Goal: Check status: Check status

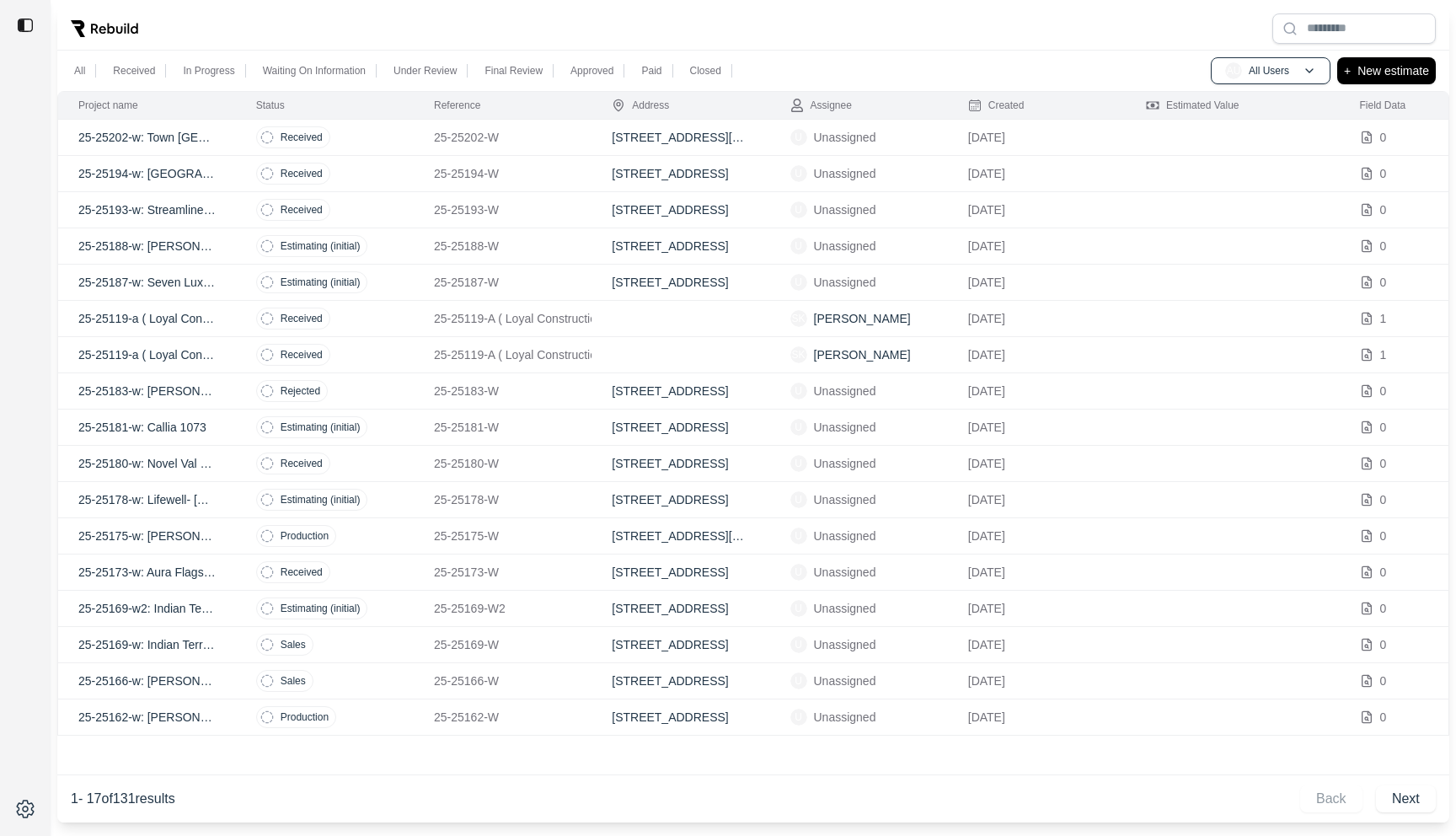
click at [647, 319] on td at bounding box center [680, 319] width 178 height 37
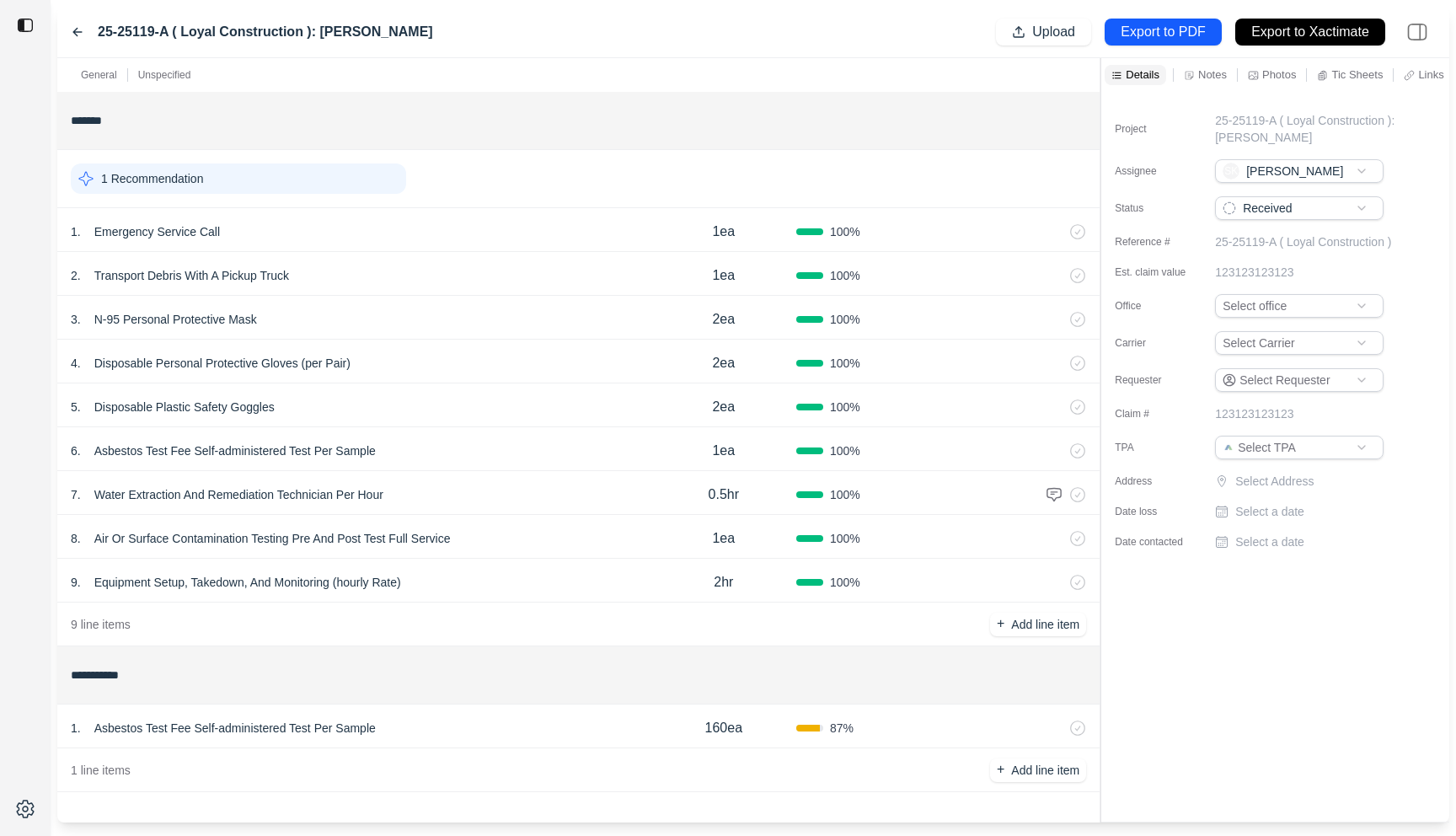
click at [453, 719] on div "1 . Asbestos Test Fee Self-administered Test Per Sample" at bounding box center [360, 728] width 581 height 23
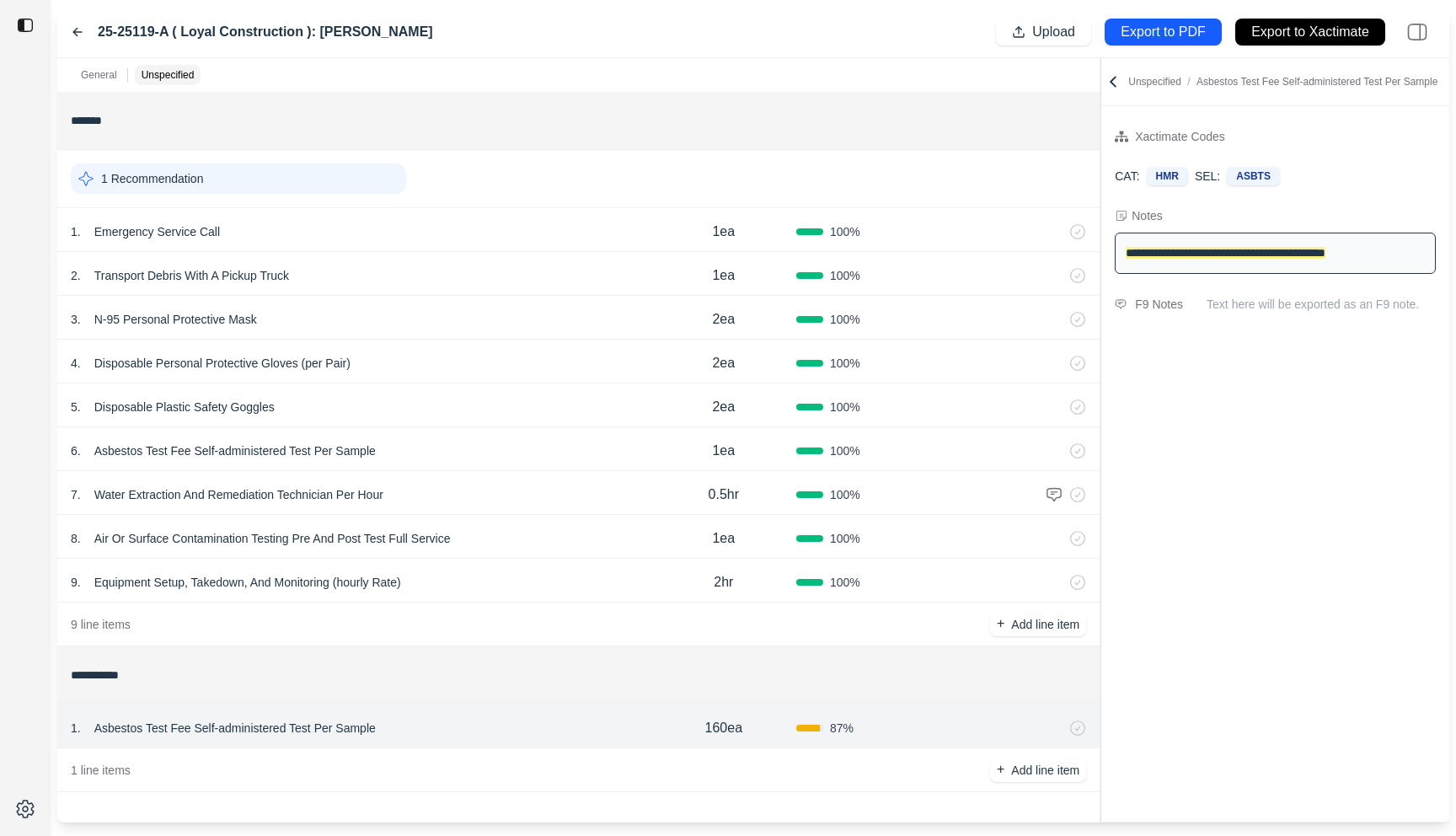
click at [76, 31] on icon at bounding box center [77, 31] width 13 height 13
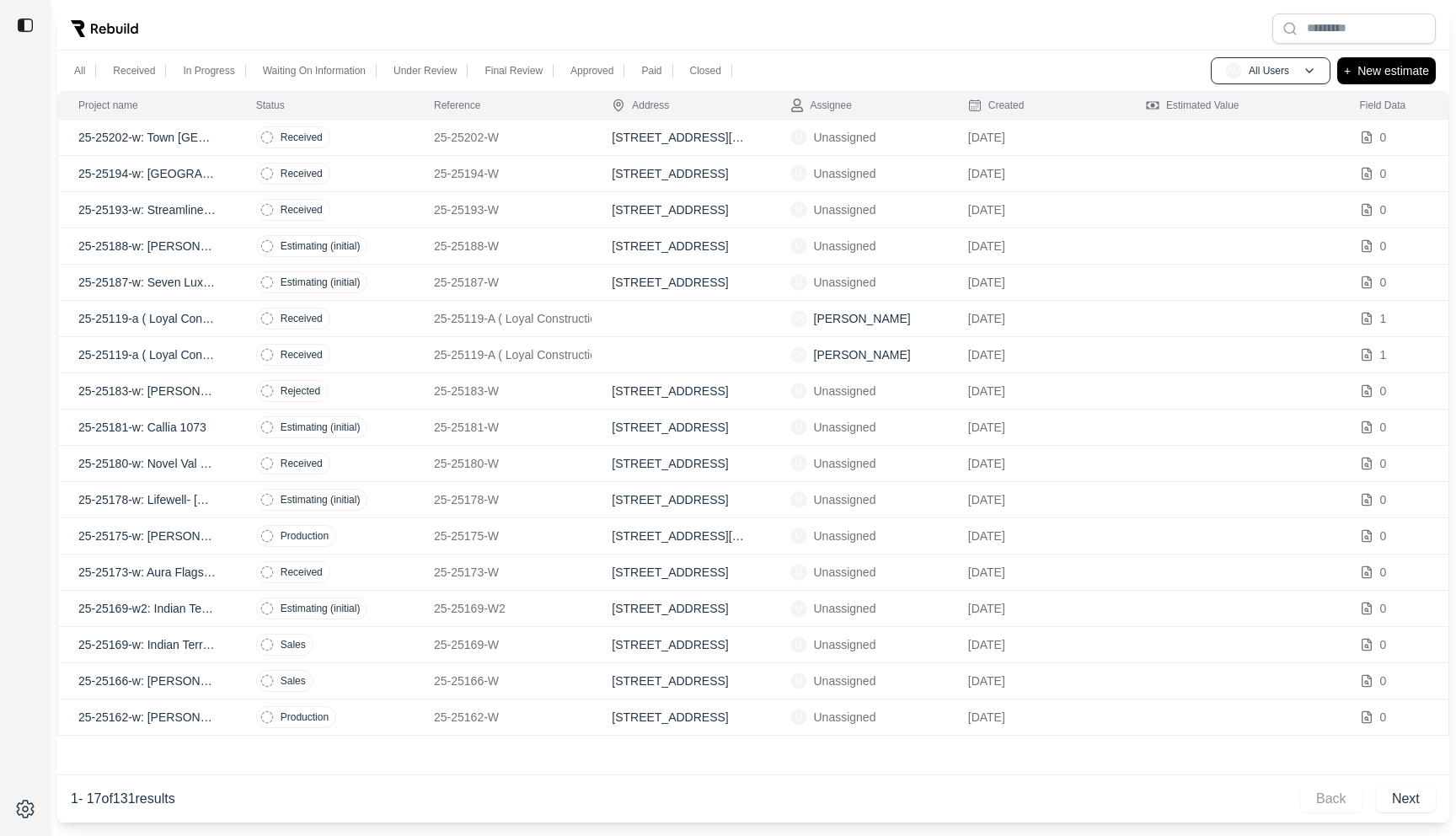
click at [1394, 782] on div "1 - 17 of 131 results Back Next" at bounding box center [753, 799] width 1365 height 40
click at [1394, 799] on button "Next" at bounding box center [1405, 799] width 60 height 27
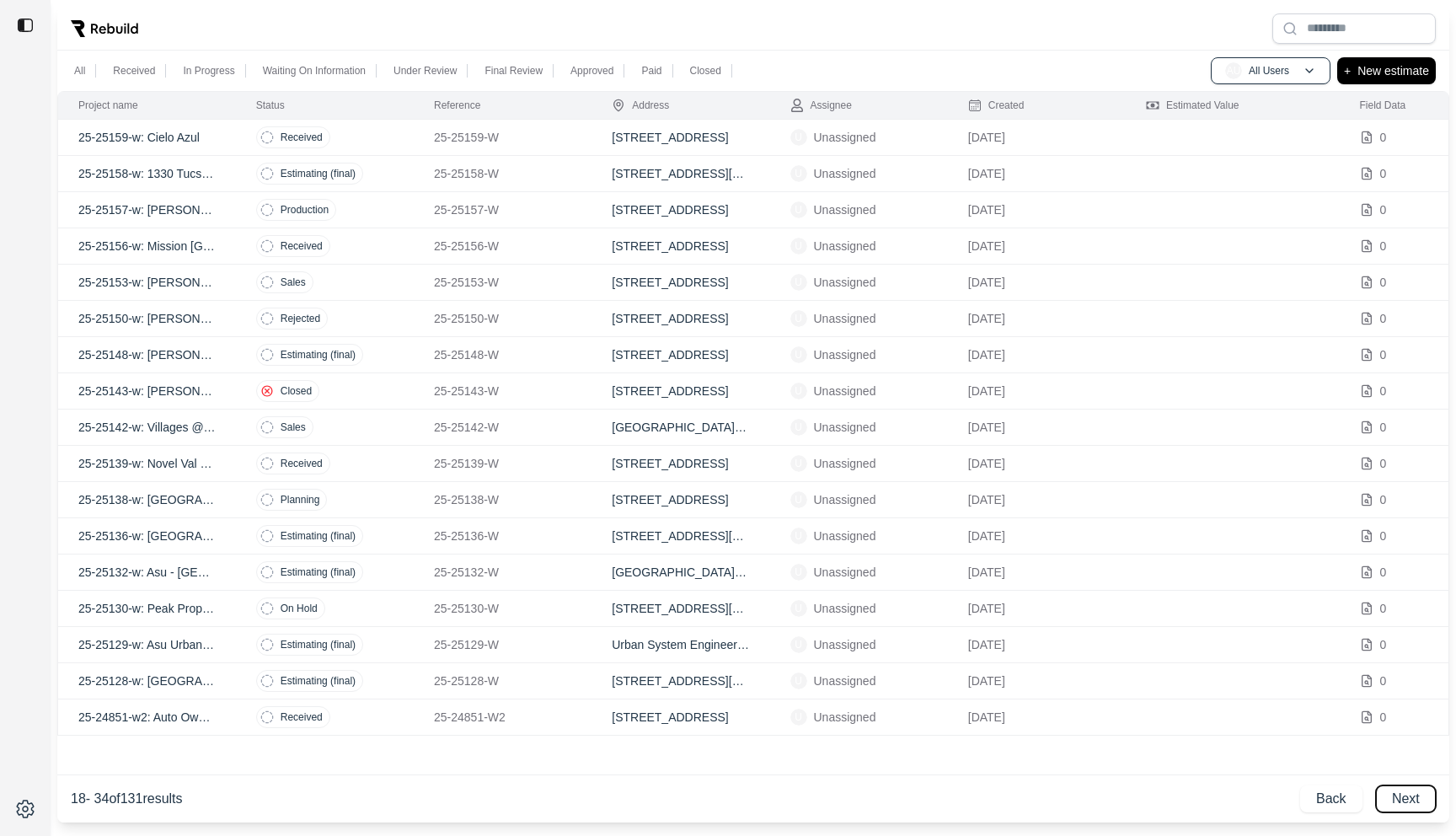
click at [1394, 799] on button "Next" at bounding box center [1405, 799] width 60 height 27
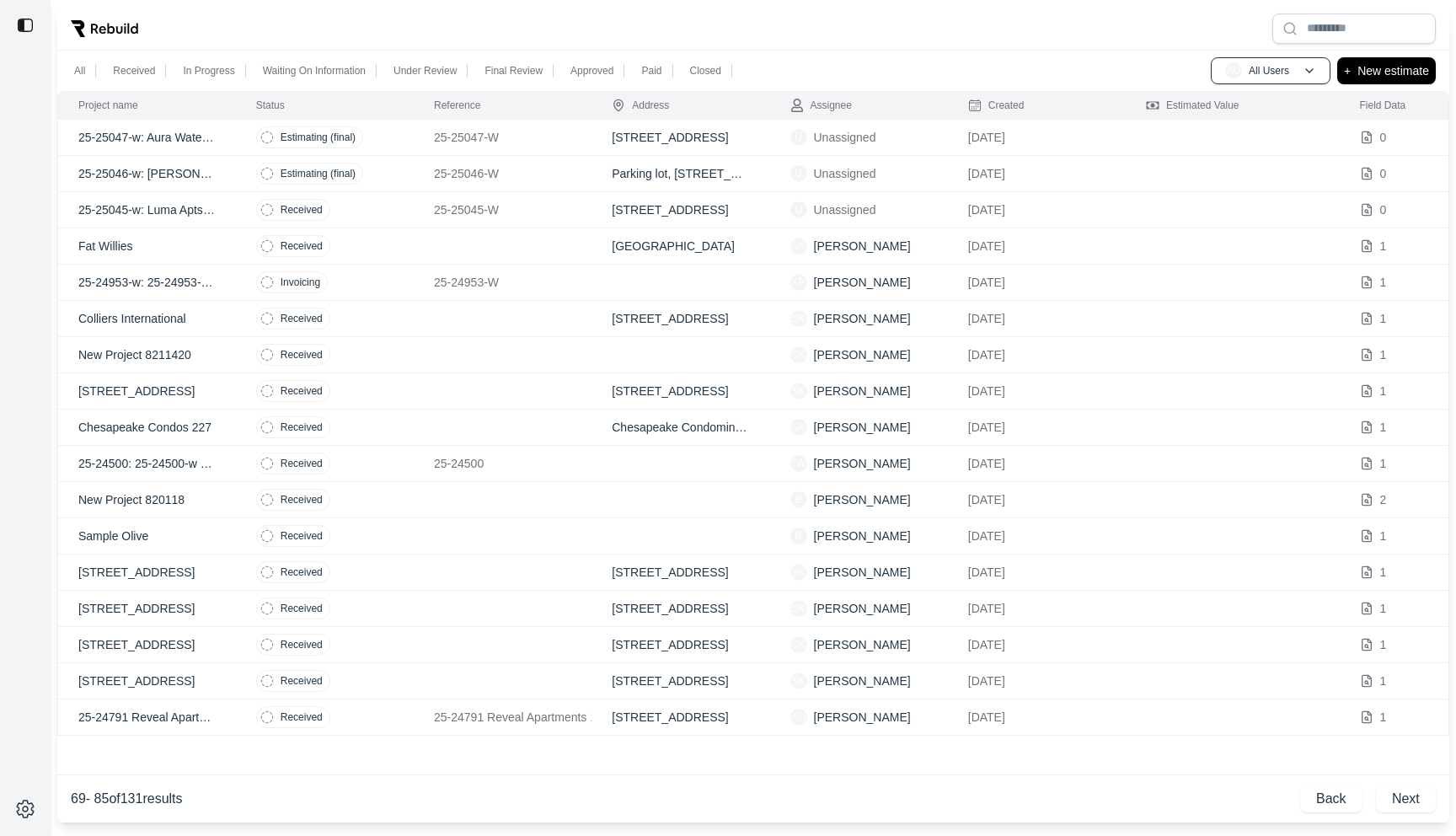
click at [376, 502] on td "Received" at bounding box center [324, 500] width 178 height 37
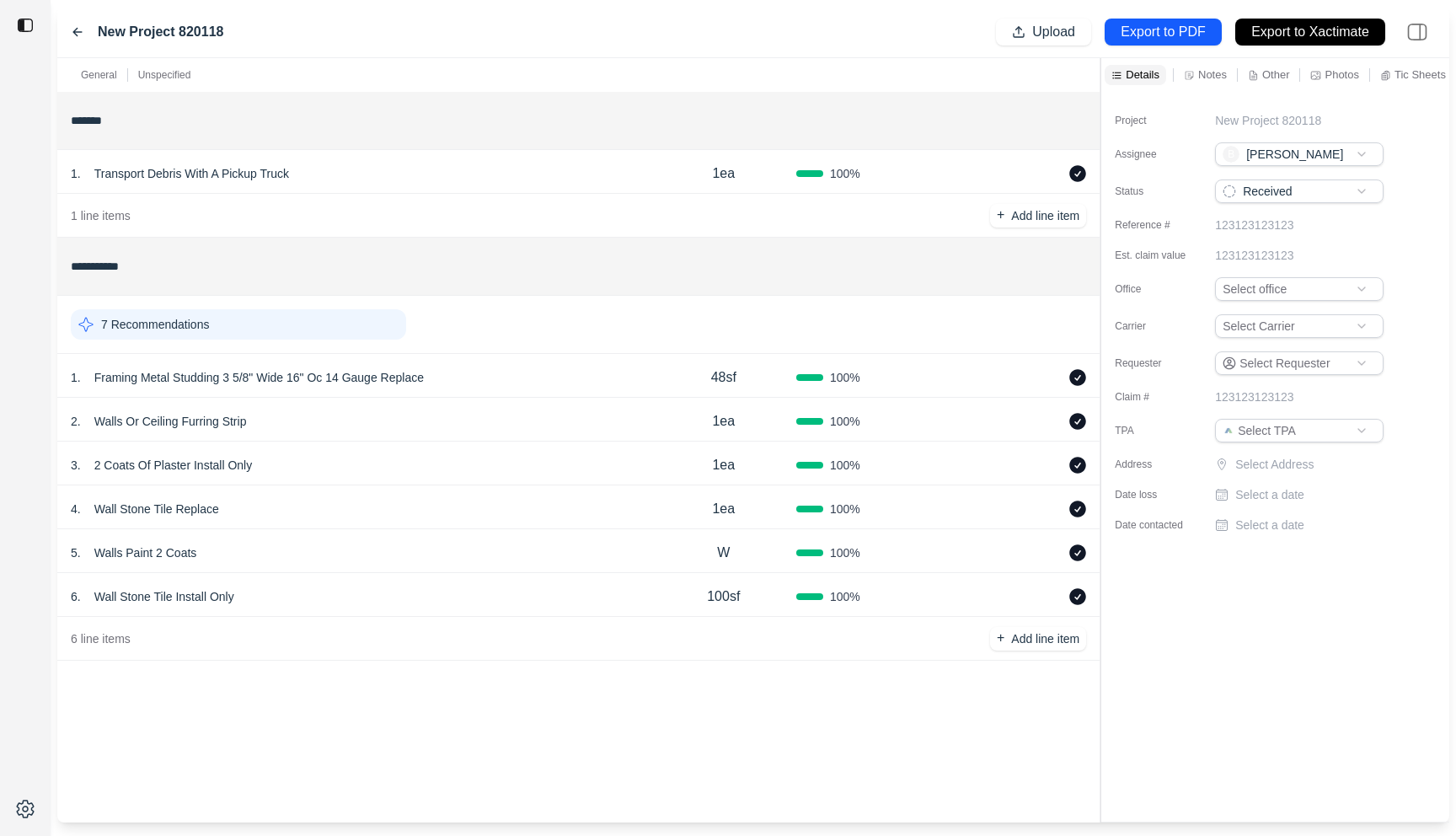
click at [343, 444] on div "3 . 2 Coats Of Plaster Install Only 1ea 100 %" at bounding box center [578, 463] width 1042 height 44
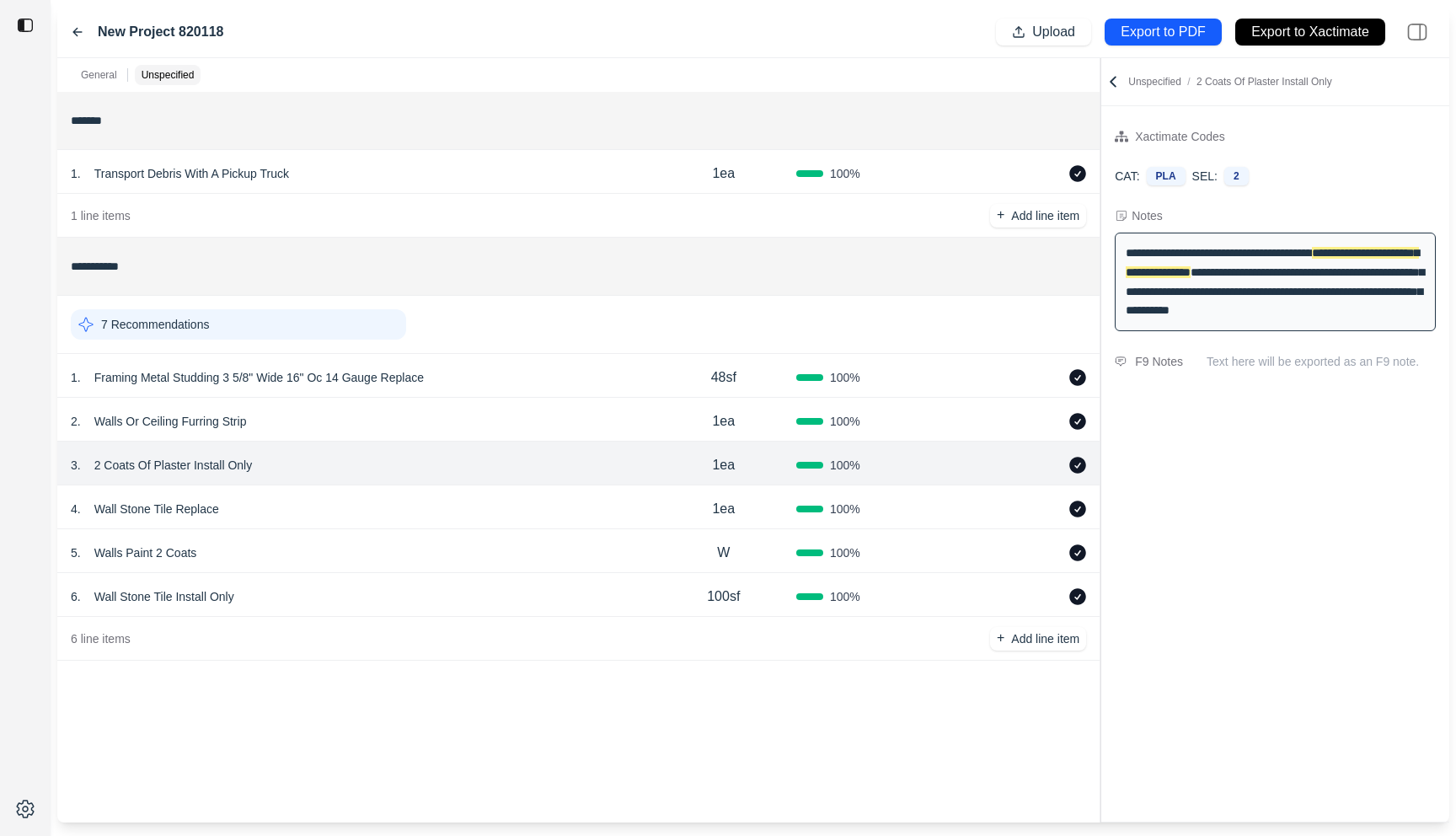
click at [74, 33] on icon at bounding box center [77, 32] width 8 height 7
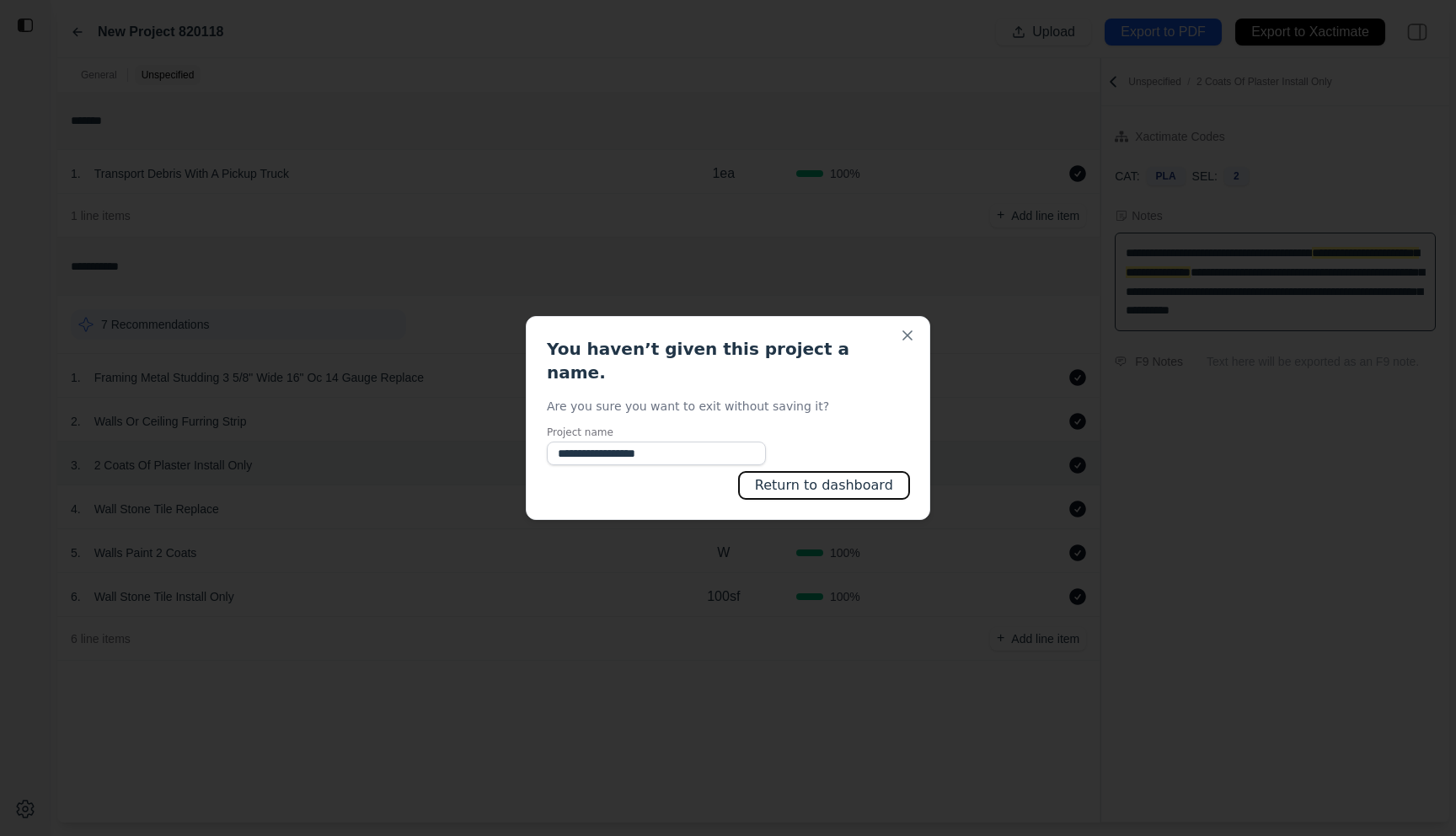
click at [816, 472] on button "Return to dashboard" at bounding box center [823, 485] width 170 height 27
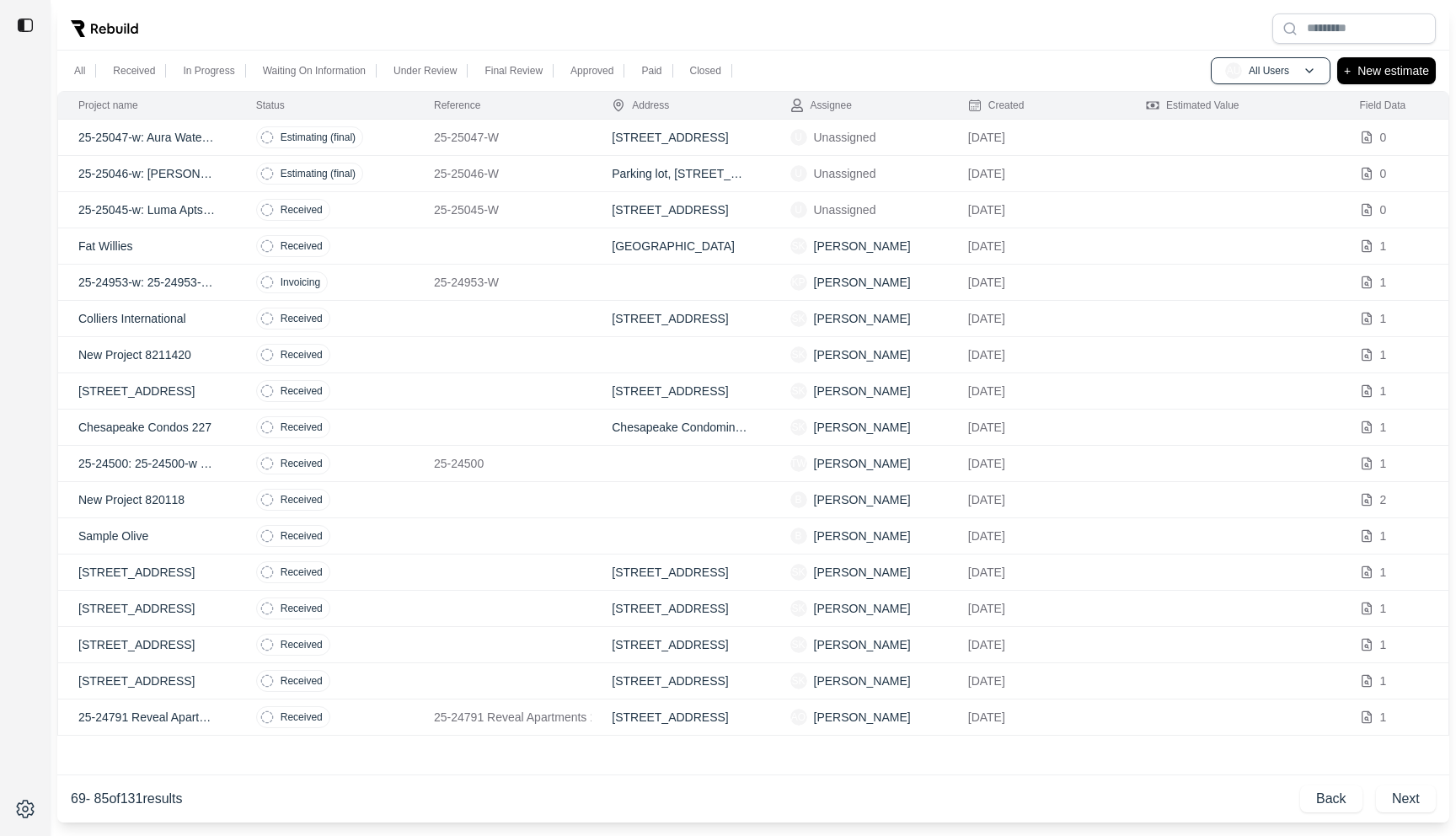
click at [525, 246] on td at bounding box center [502, 246] width 178 height 37
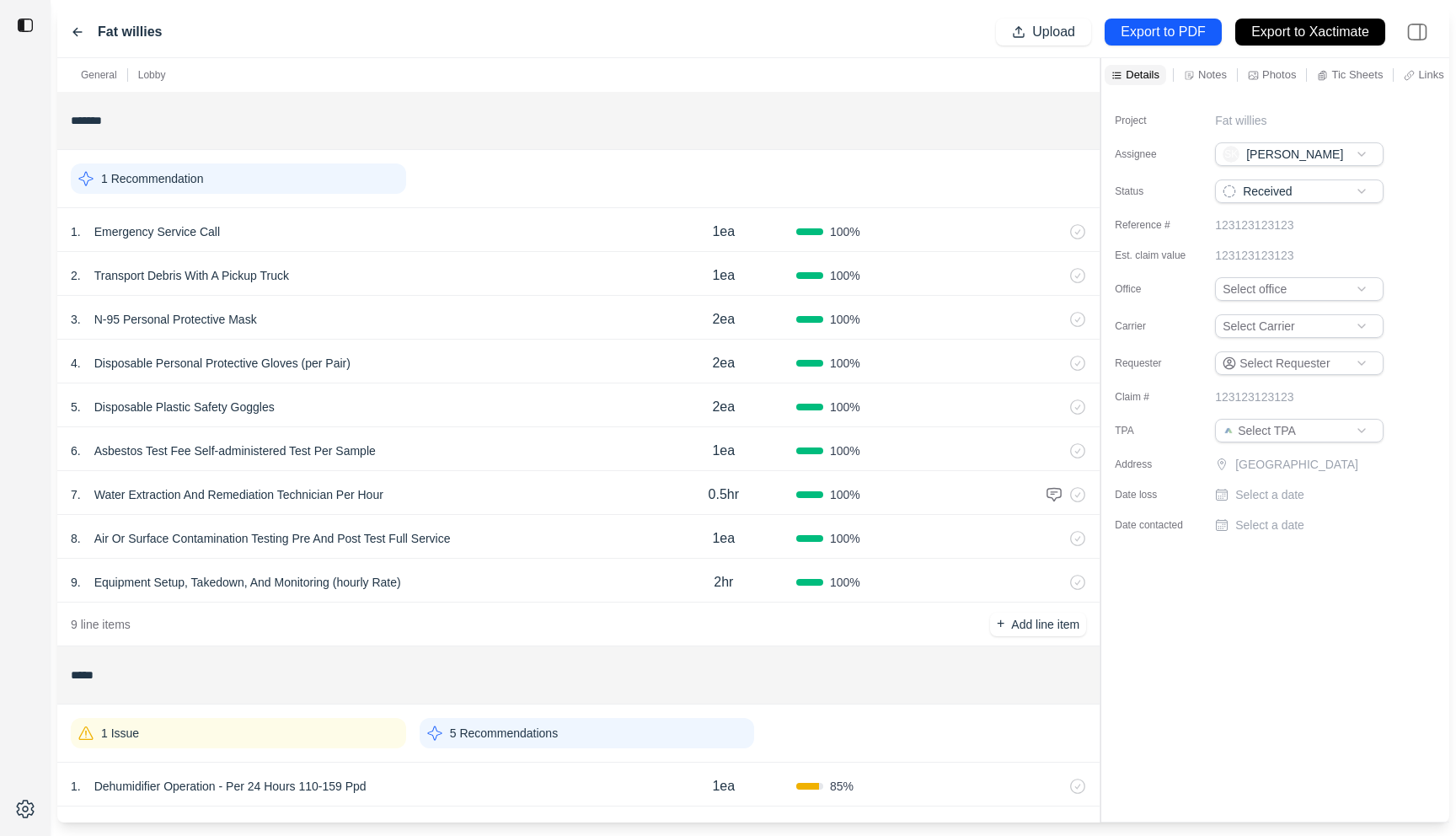
click at [567, 544] on div "8 . Air Or Surface Contamination Testing Pre And Post Test Full Service" at bounding box center [360, 538] width 581 height 23
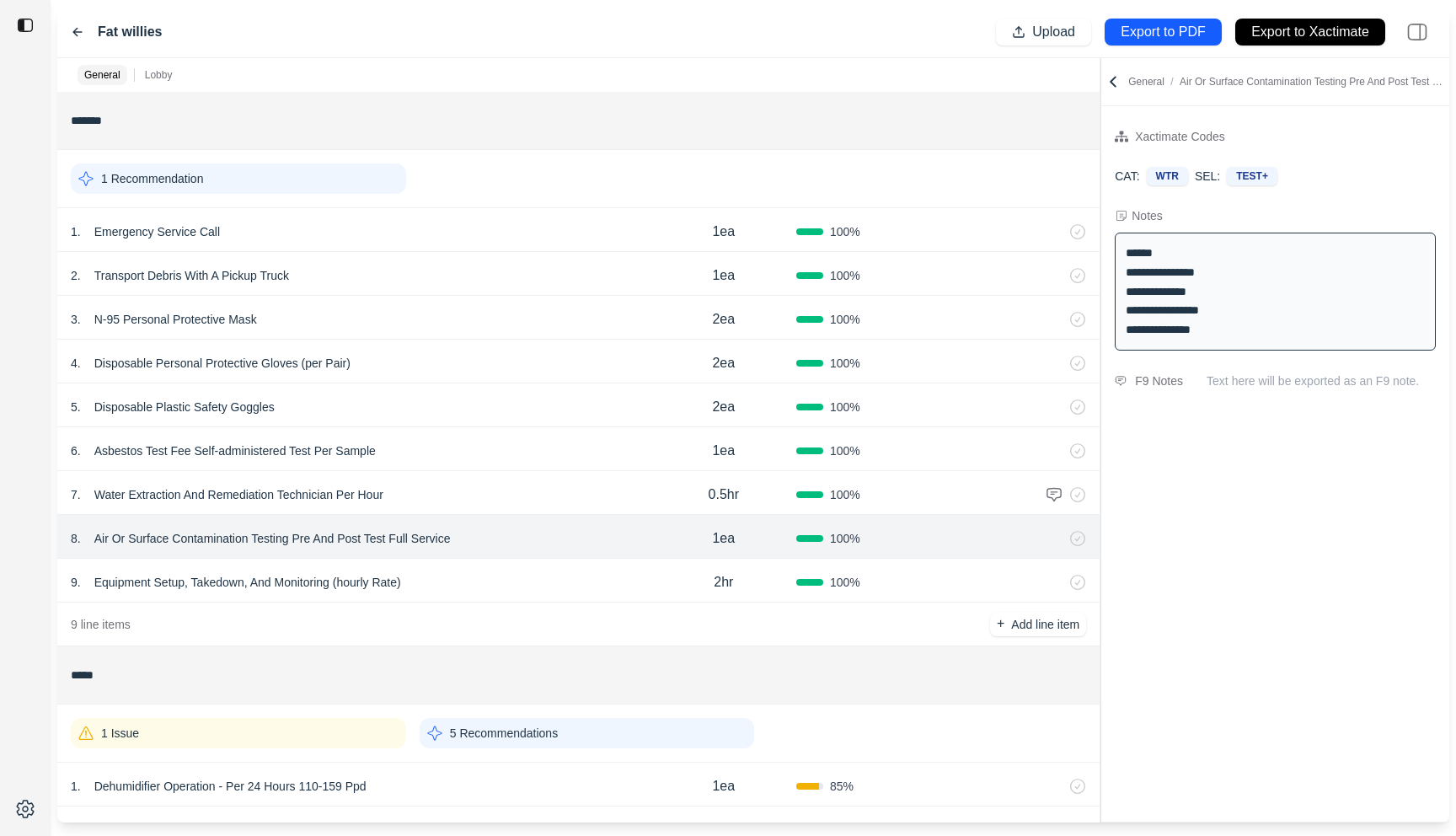
scroll to position [98, 0]
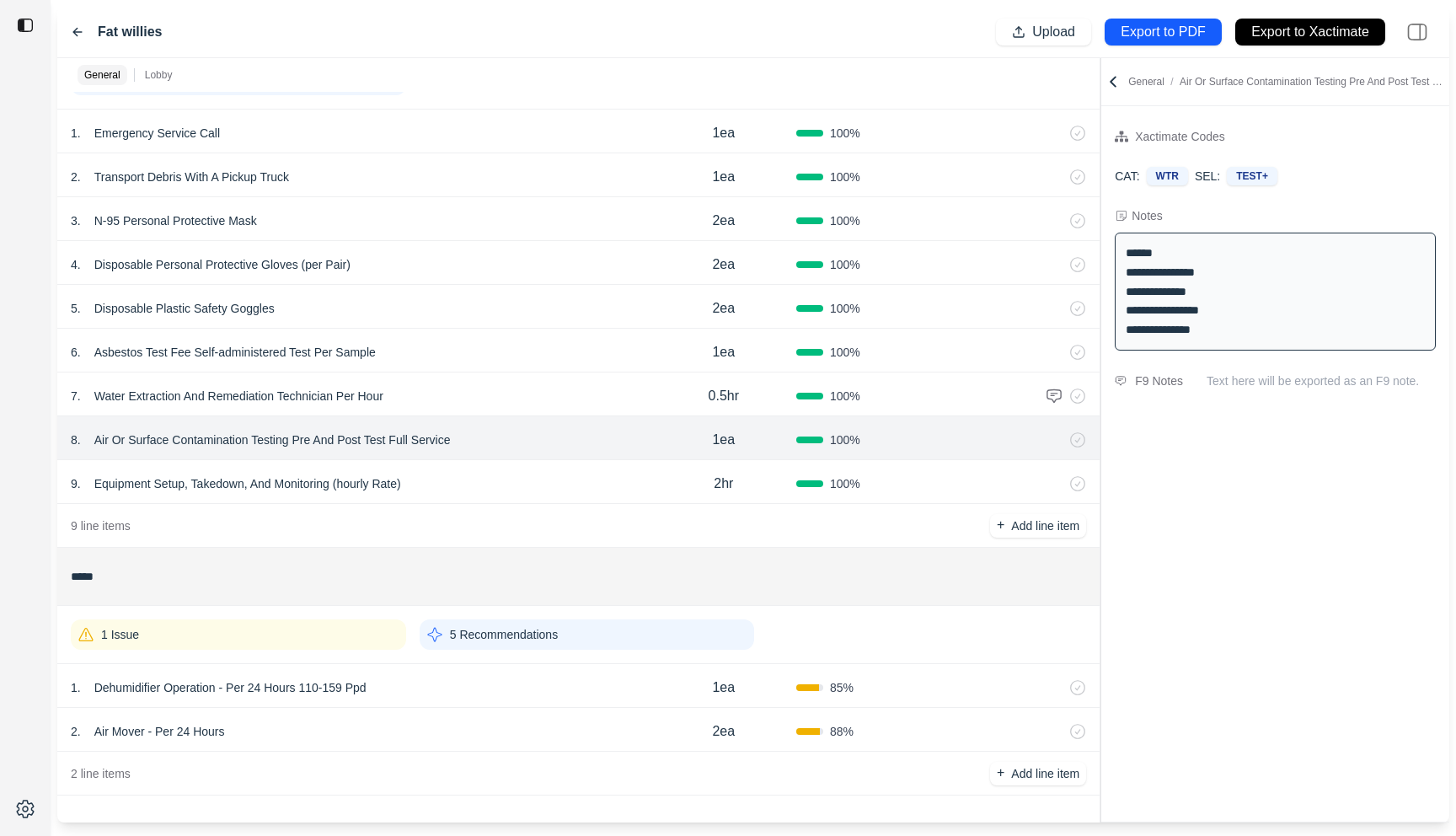
click at [583, 721] on div "2 . Air Mover - Per 24 Hours" at bounding box center [360, 732] width 581 height 23
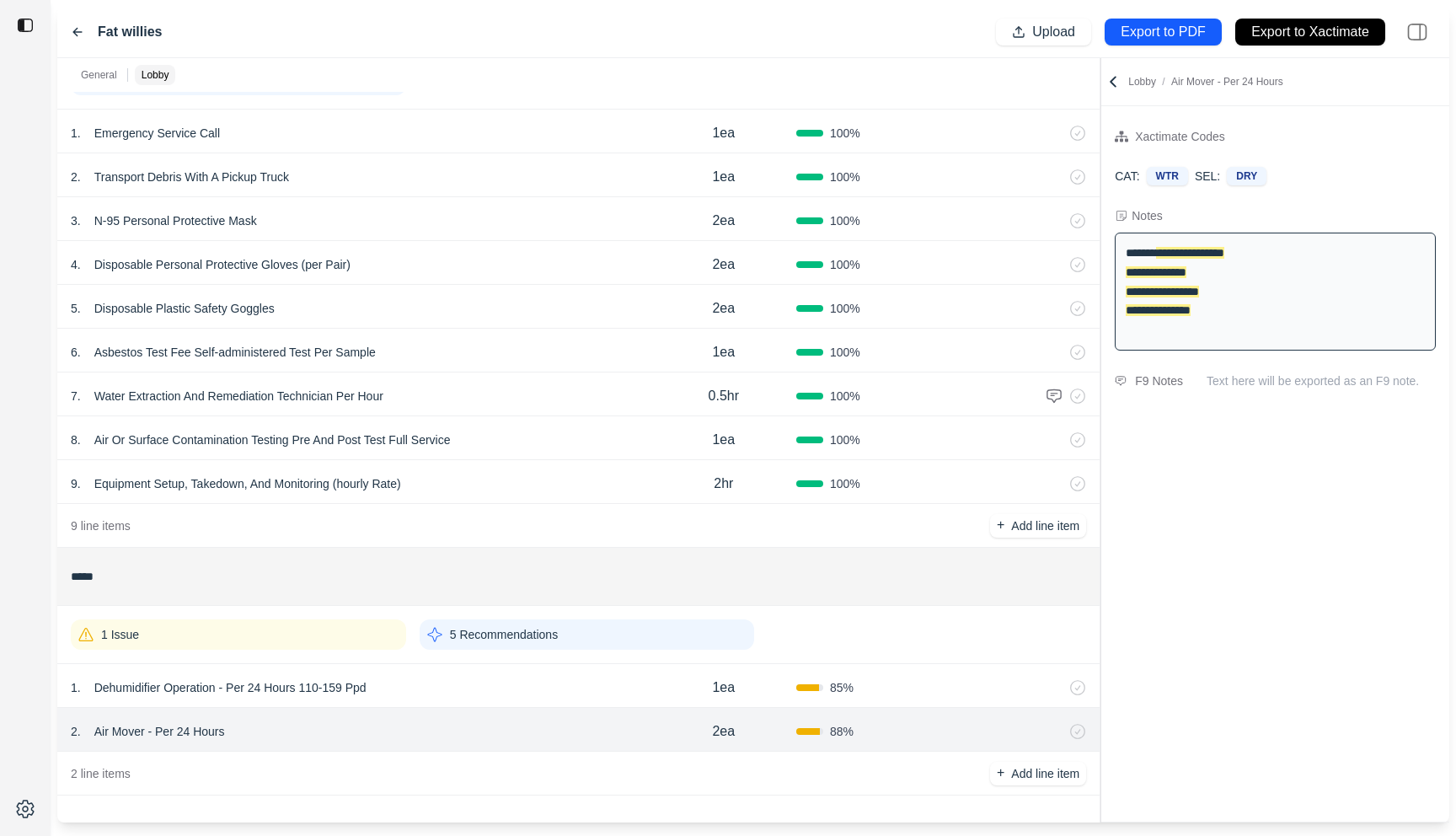
click at [583, 691] on div "1 . Dehumidifier Operation - Per 24 Hours 110-159 Ppd" at bounding box center [360, 687] width 581 height 23
